Goal: Download file/media: Obtain a digital file from the website

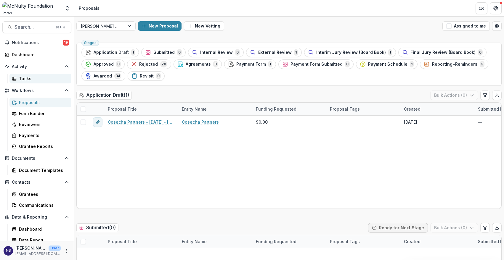
scroll to position [948, 0]
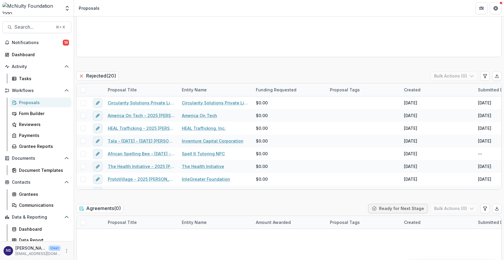
click at [33, 102] on div "Proposals" at bounding box center [43, 103] width 48 height 6
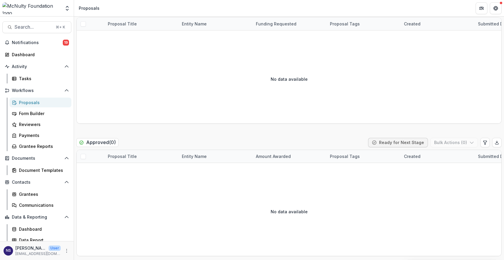
scroll to position [0, 0]
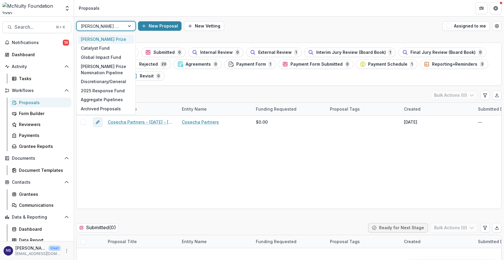
click at [122, 31] on div "[PERSON_NAME] Prize" at bounding box center [105, 25] width 59 height 9
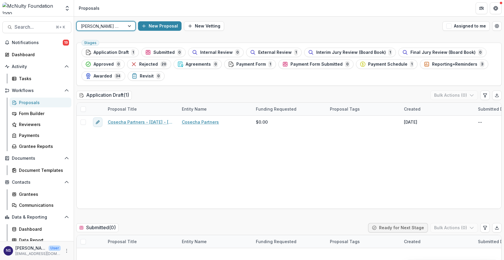
click at [121, 27] on div "[PERSON_NAME] Prize" at bounding box center [101, 26] width 48 height 9
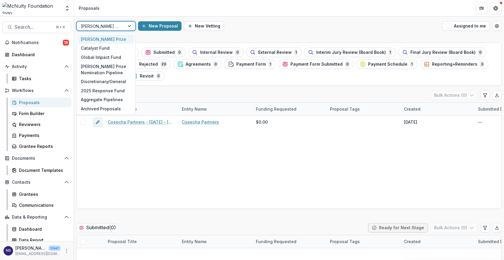
click at [121, 27] on div "[PERSON_NAME] Prize" at bounding box center [101, 26] width 48 height 9
click at [108, 87] on div "2025 Response Fund" at bounding box center [106, 90] width 56 height 9
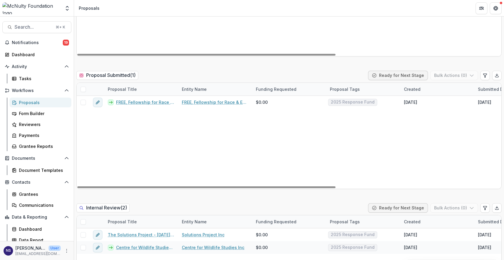
scroll to position [215, 0]
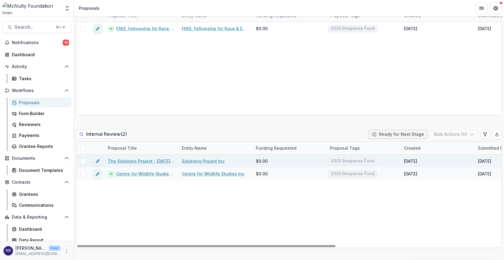
click at [131, 159] on link "The Solutions Project - [DATE] - [DATE] Response Fund" at bounding box center [141, 161] width 67 height 6
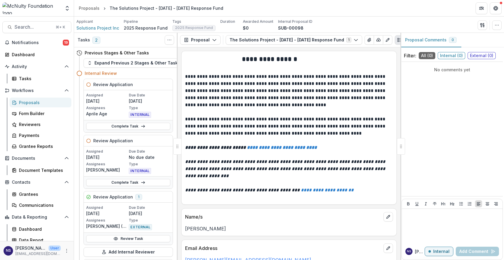
click at [406, 41] on icon "PDF view" at bounding box center [408, 40] width 5 height 5
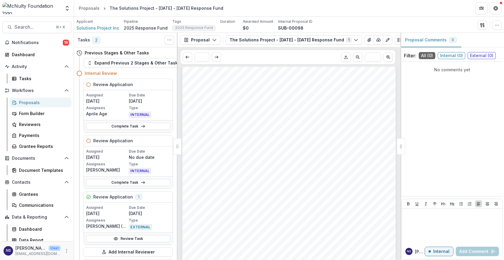
scroll to position [1942, 0]
drag, startPoint x: 387, startPoint y: 42, endPoint x: 385, endPoint y: 51, distance: 9.0
click at [385, 51] on div "Proposal Proposal Payments Reports Grant Agreements Board Summaries Bank Detail…" at bounding box center [289, 147] width 223 height 228
click at [395, 43] on button "Plaintext view" at bounding box center [399, 39] width 9 height 9
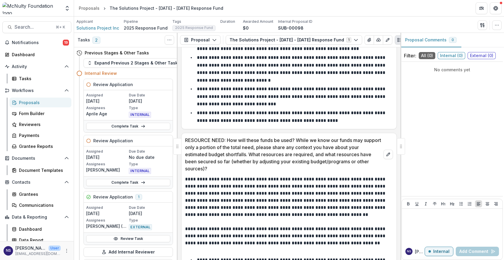
scroll to position [1585, 0]
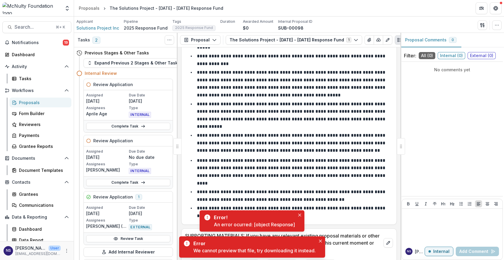
click at [281, 190] on p "**********" at bounding box center [292, 196] width 190 height 12
click at [298, 216] on icon "Close" at bounding box center [299, 215] width 3 height 3
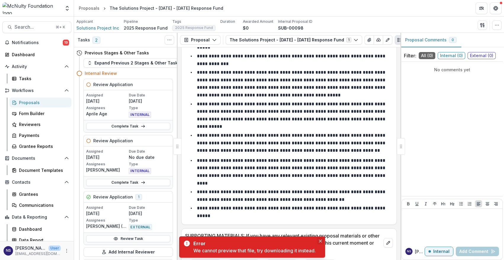
click at [322, 241] on icon "Close" at bounding box center [320, 241] width 3 height 3
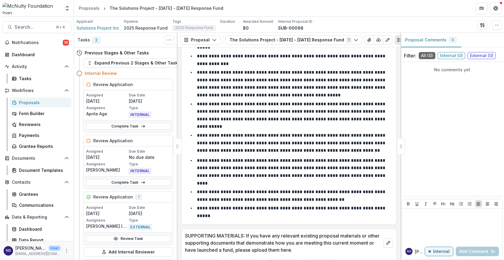
click at [407, 39] on icon "PDF view" at bounding box center [408, 40] width 3 height 4
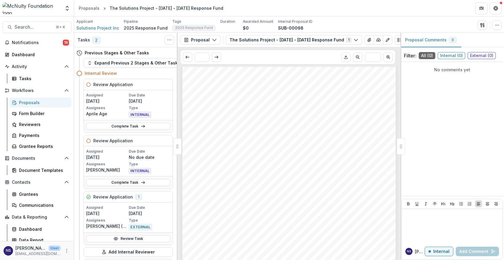
scroll to position [1942, 0]
